Goal: Task Accomplishment & Management: Manage account settings

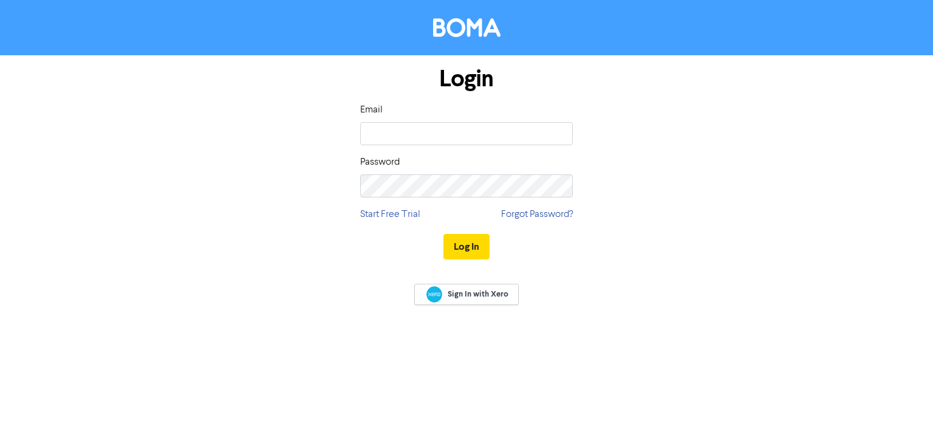
click at [0, 428] on com-1password-button at bounding box center [0, 429] width 0 height 0
type input "[EMAIL_ADDRESS][DOMAIN_NAME]"
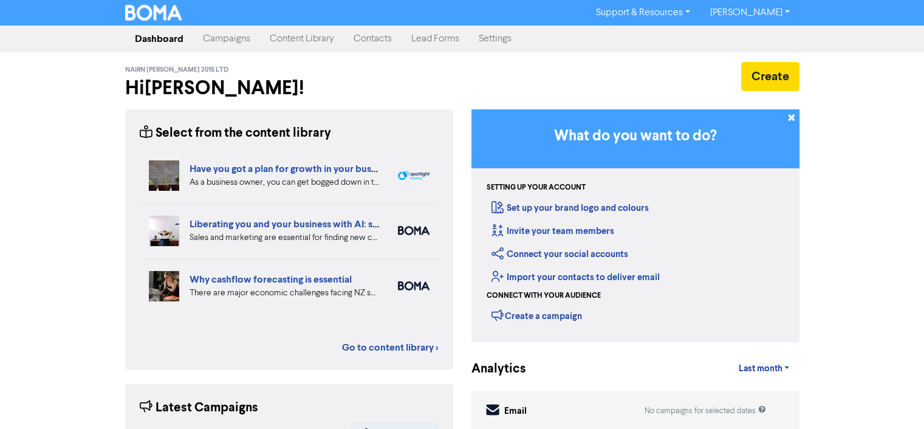
click at [377, 41] on link "Contacts" at bounding box center [373, 39] width 58 height 24
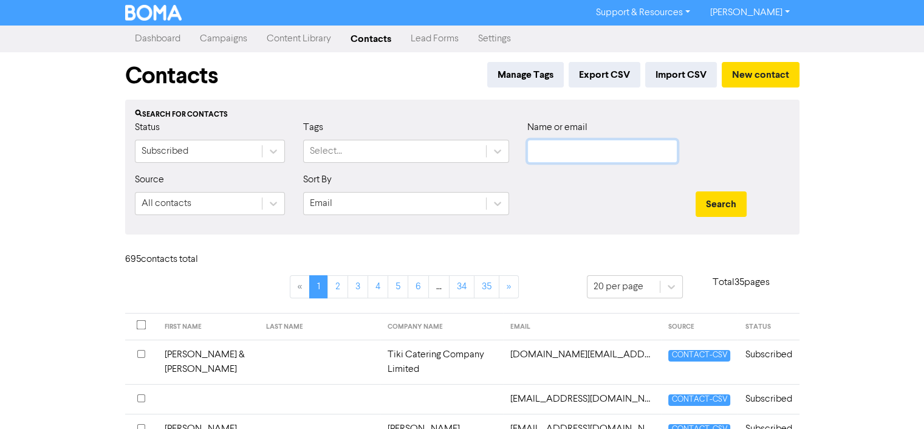
click at [549, 152] on input "text" at bounding box center [602, 151] width 150 height 23
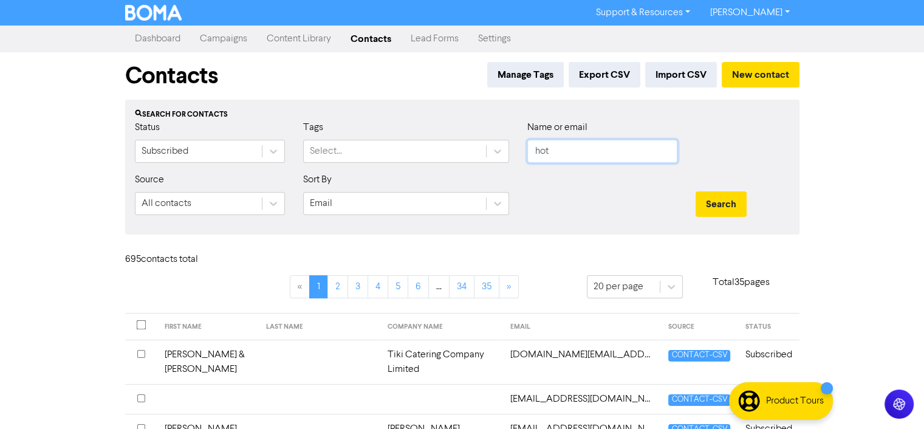
click at [695, 191] on button "Search" at bounding box center [720, 204] width 51 height 26
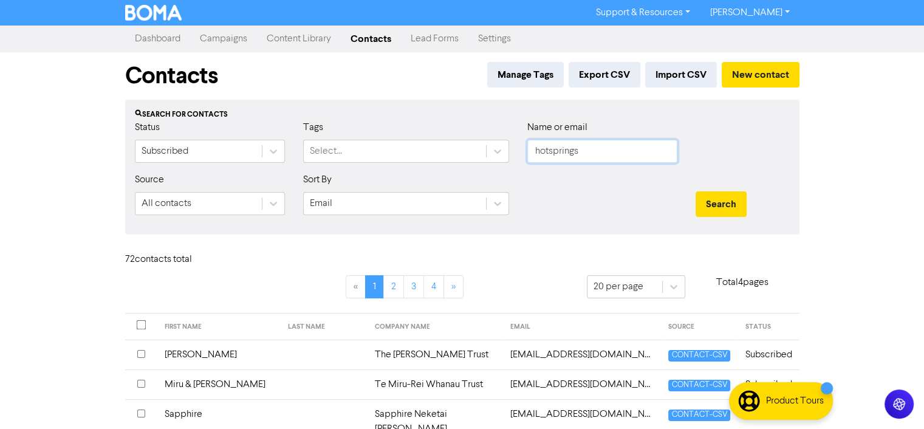
click at [695, 191] on button "Search" at bounding box center [720, 204] width 51 height 26
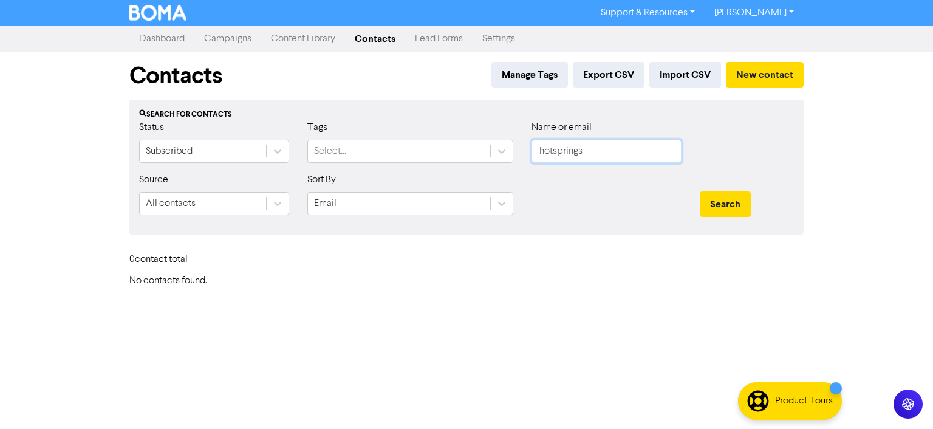
drag, startPoint x: 590, startPoint y: 145, endPoint x: 334, endPoint y: 115, distance: 257.9
click at [342, 114] on div "Search for contacts Status Subscribed Tags Select... Name or email hotsprings S…" at bounding box center [466, 167] width 674 height 135
type input "[PERSON_NAME]"
click at [700, 191] on button "Search" at bounding box center [725, 204] width 51 height 26
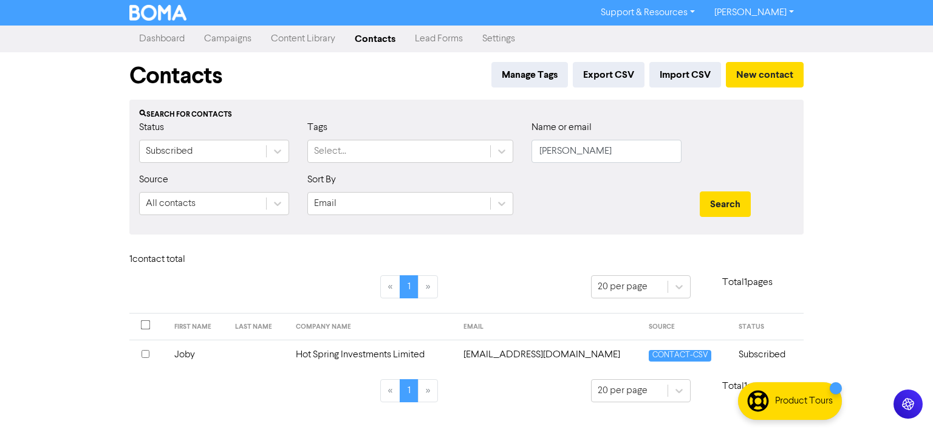
click at [145, 352] on input "checkbox" at bounding box center [145, 354] width 8 height 8
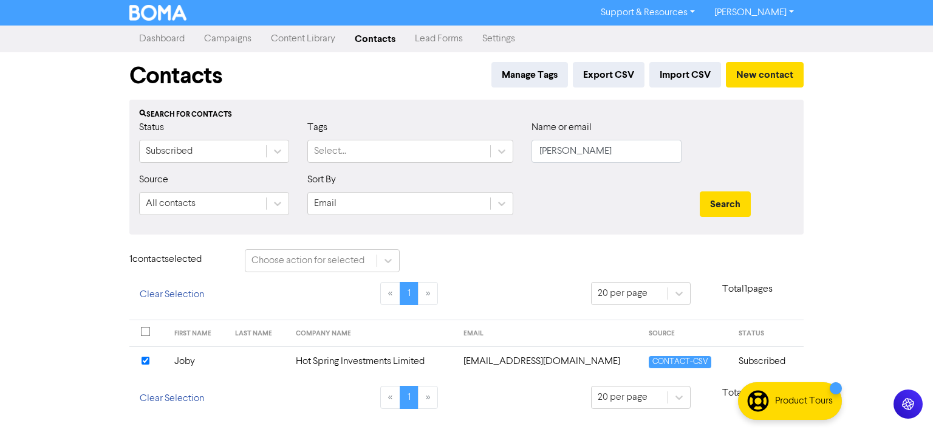
click at [384, 356] on td "Hot Spring Investments Limited" at bounding box center [372, 361] width 168 height 30
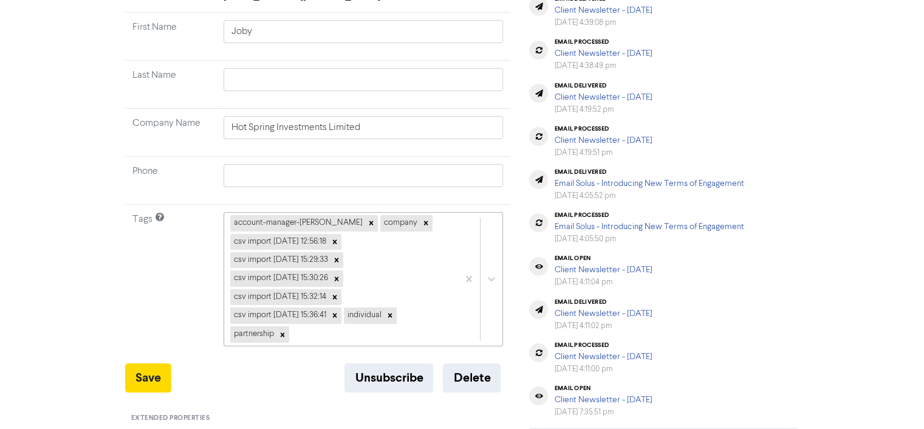
scroll to position [404, 0]
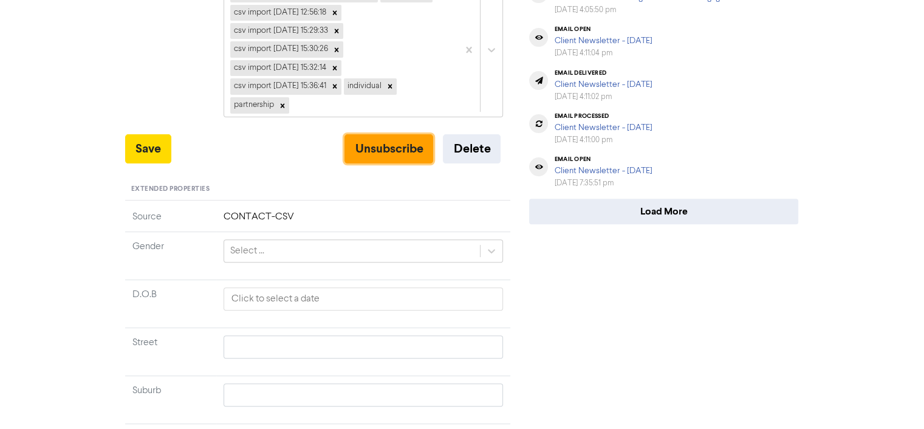
click at [375, 146] on button "Unsubscribe" at bounding box center [388, 148] width 89 height 29
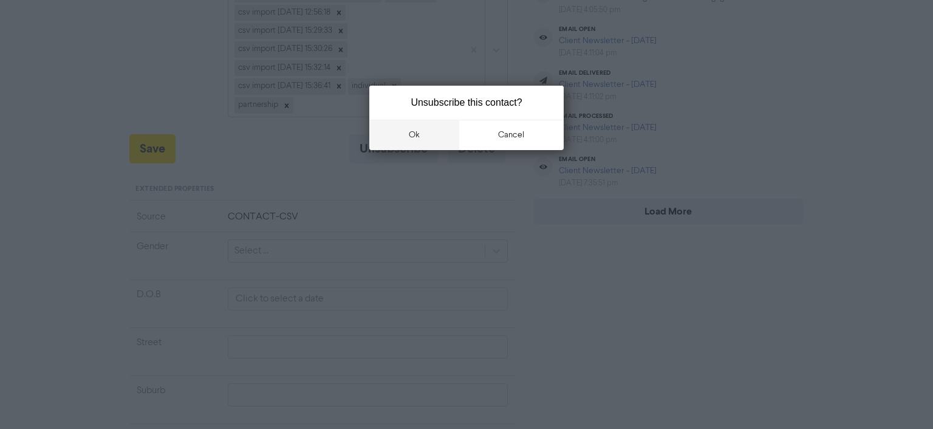
click at [414, 128] on button "ok" at bounding box center [414, 135] width 90 height 30
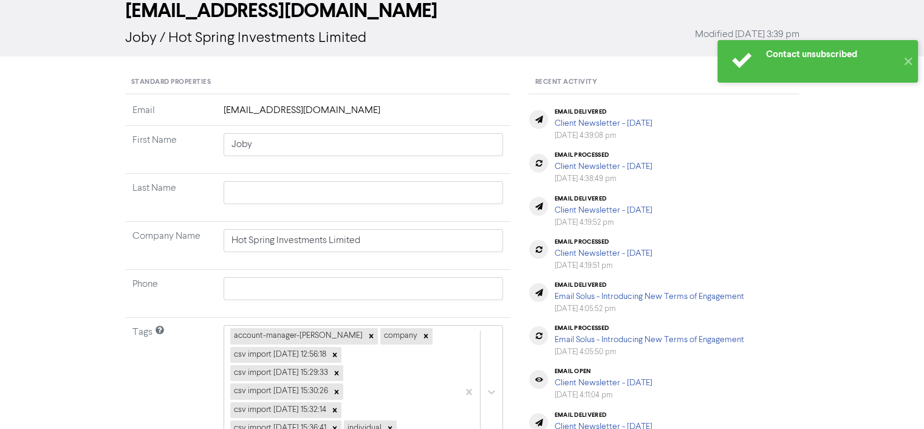
scroll to position [0, 0]
